Goal: Task Accomplishment & Management: Manage account settings

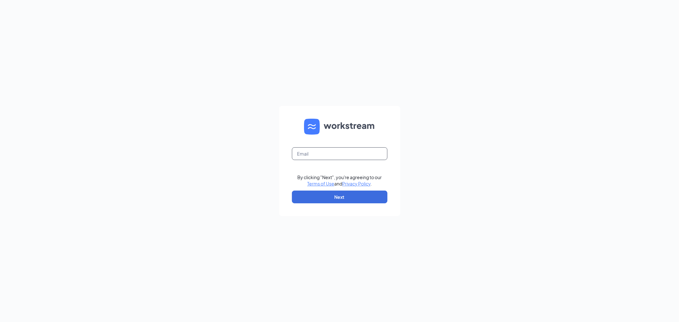
click at [342, 155] on input "text" at bounding box center [340, 153] width 96 height 13
type input "alaanijem22@gmail.com"
click at [334, 195] on button "Next" at bounding box center [340, 197] width 96 height 13
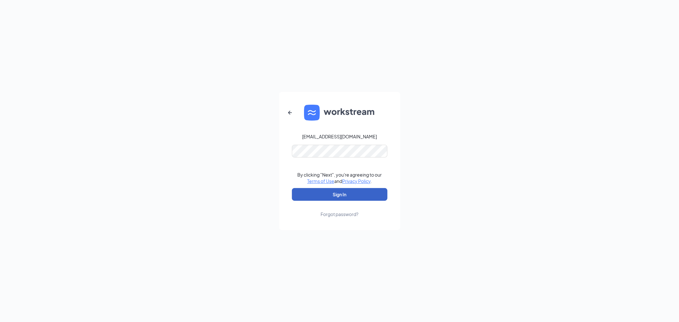
click at [328, 195] on button "Sign In" at bounding box center [340, 194] width 96 height 13
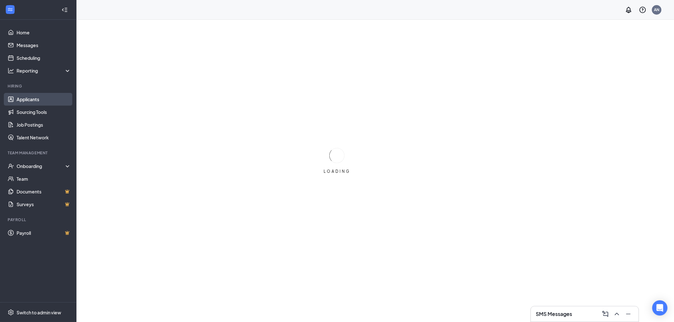
click at [27, 100] on link "Applicants" at bounding box center [44, 99] width 54 height 13
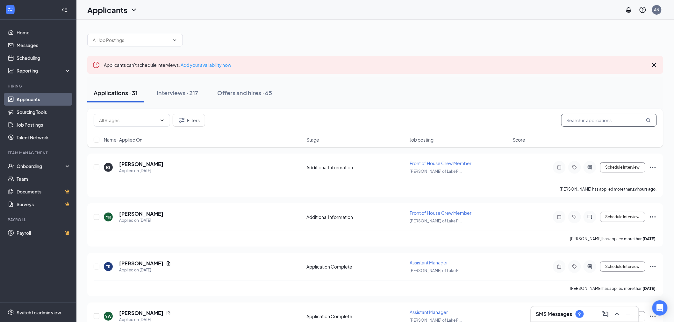
click at [634, 125] on input "text" at bounding box center [609, 120] width 96 height 13
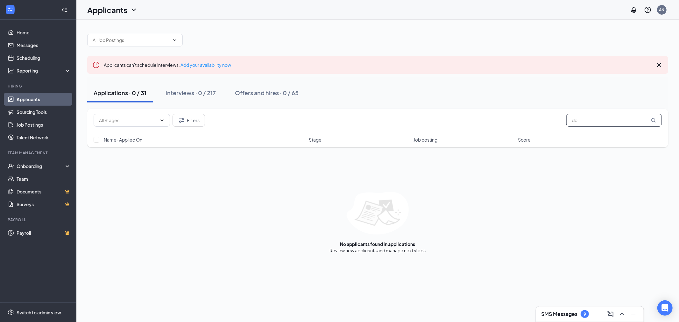
type input "d"
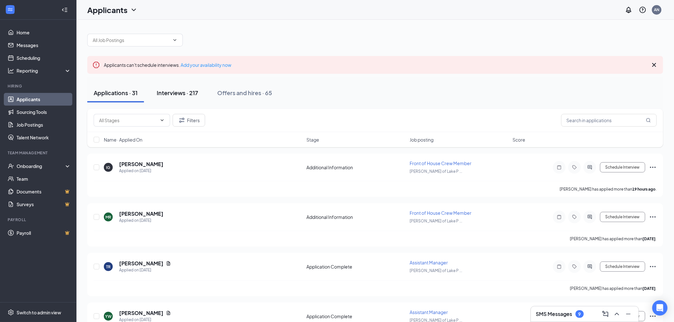
click at [192, 95] on div "Interviews · 217" at bounding box center [177, 93] width 41 height 8
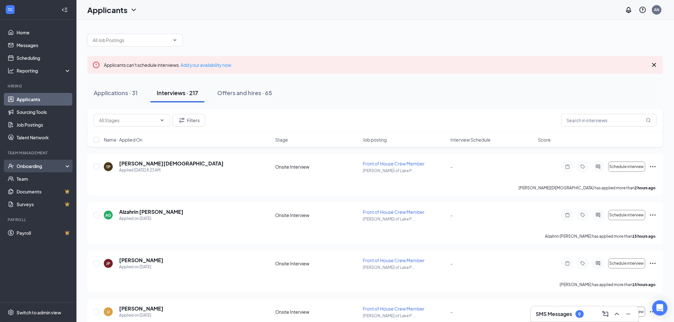
click at [50, 167] on div "Onboarding" at bounding box center [41, 166] width 49 height 6
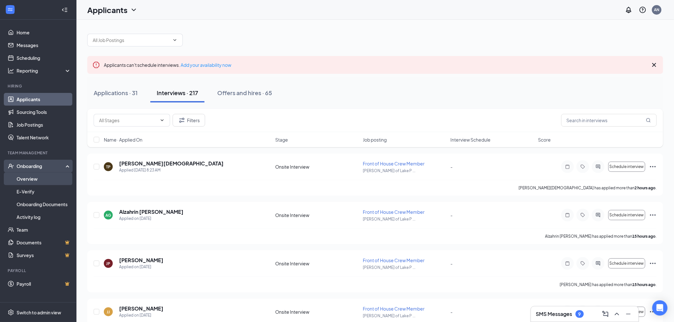
click at [44, 182] on link "Overview" at bounding box center [44, 179] width 54 height 13
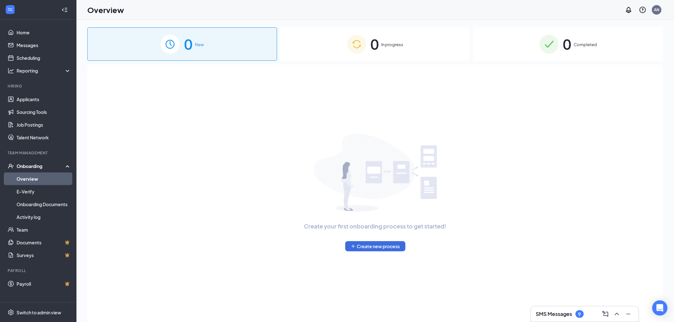
click at [41, 182] on link "Overview" at bounding box center [44, 179] width 54 height 13
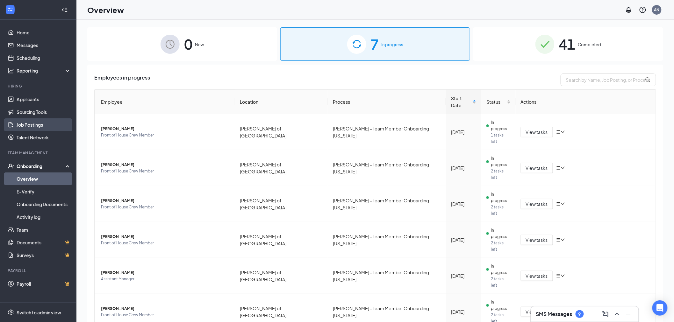
click at [41, 123] on link "Job Postings" at bounding box center [44, 124] width 54 height 13
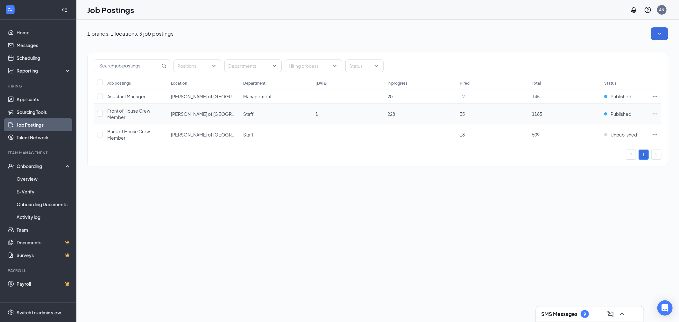
click at [654, 115] on icon "Ellipses" at bounding box center [655, 114] width 6 height 6
click at [601, 168] on span "View applicants" at bounding box center [584, 169] width 32 height 6
click at [656, 97] on icon "Ellipses" at bounding box center [655, 96] width 6 height 6
click at [576, 153] on span "View applicants" at bounding box center [610, 150] width 85 height 7
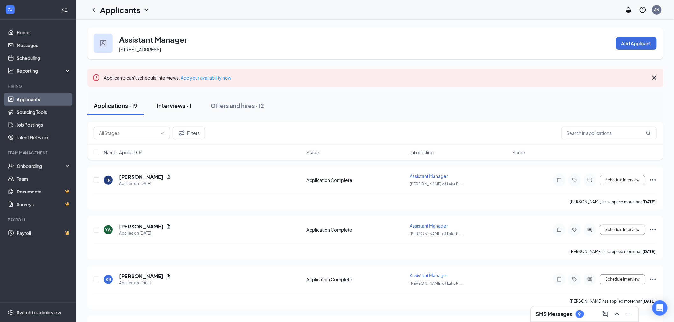
click at [177, 107] on div "Interviews · 1" at bounding box center [174, 106] width 35 height 8
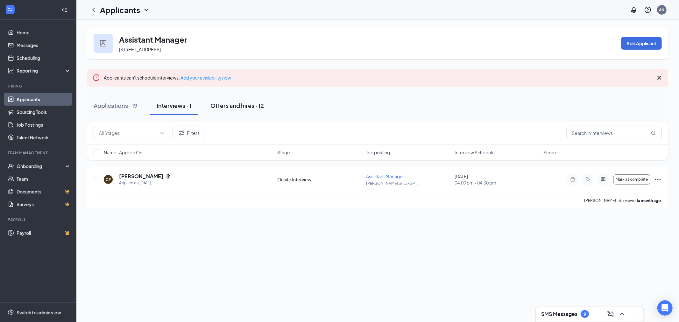
click at [227, 111] on button "Offers and hires · 12" at bounding box center [237, 105] width 66 height 19
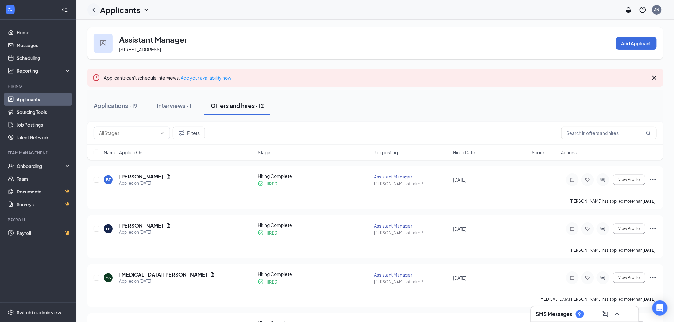
click at [92, 11] on icon "ChevronLeft" at bounding box center [94, 10] width 8 height 8
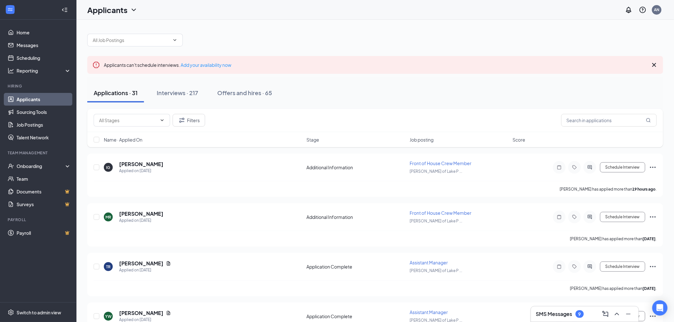
click at [578, 317] on div "9" at bounding box center [579, 314] width 8 height 8
